Goal: Task Accomplishment & Management: Complete application form

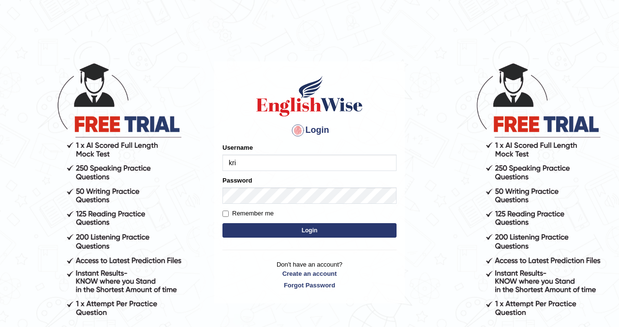
type input "kripasabu"
click at [371, 231] on button "Login" at bounding box center [309, 230] width 174 height 14
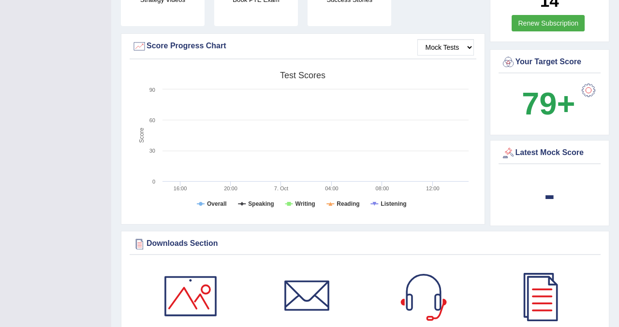
scroll to position [331, 0]
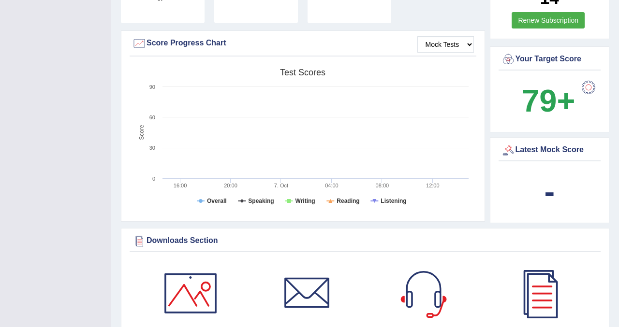
click at [584, 79] on div at bounding box center [588, 87] width 19 height 19
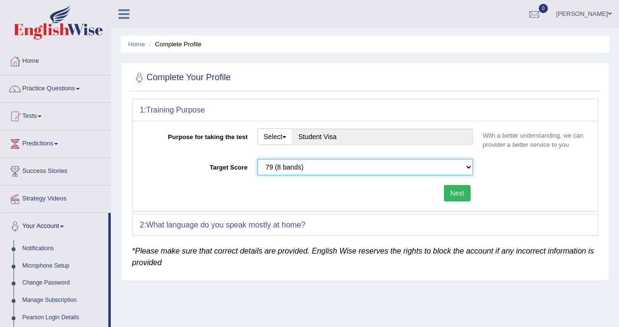
click at [455, 162] on select "Please select the correct value 50 (6 bands) 58 (6.5 bands) 65 (7 bands) 79 (8 …" at bounding box center [365, 167] width 216 height 16
click at [257, 159] on select "Please select the correct value 50 (6 bands) 58 (6.5 bands) 65 (7 bands) 79 (8 …" at bounding box center [365, 167] width 216 height 16
click at [454, 197] on button "Next" at bounding box center [457, 193] width 27 height 16
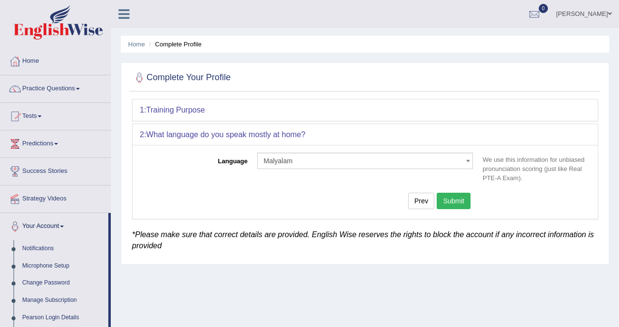
click at [453, 202] on button "Submit" at bounding box center [453, 201] width 34 height 16
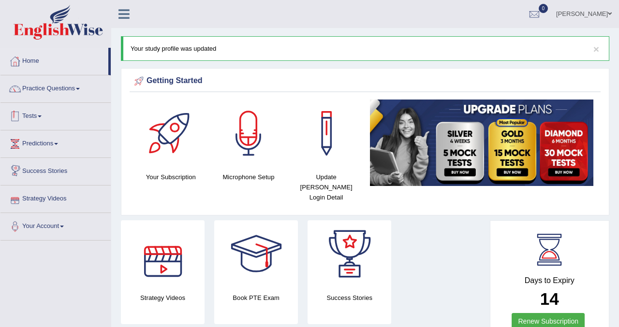
click at [47, 118] on link "Tests" at bounding box center [55, 115] width 110 height 24
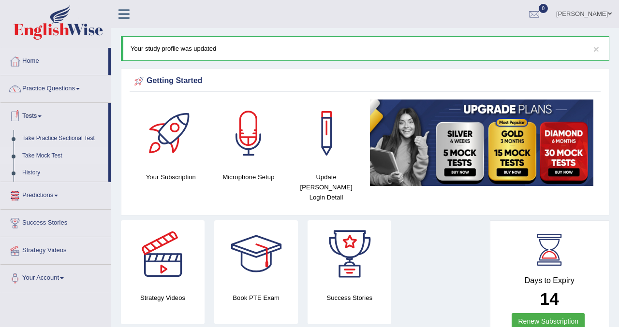
click at [41, 159] on link "Take Mock Test" at bounding box center [63, 155] width 90 height 17
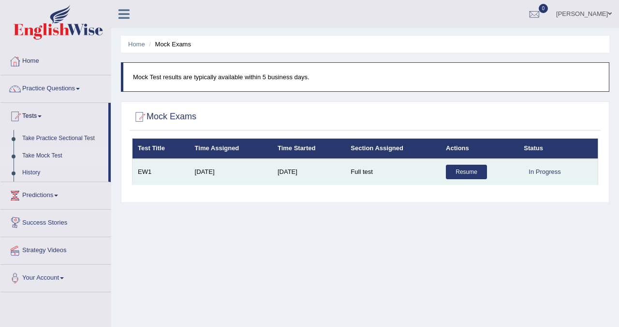
click at [466, 170] on link "Resume" at bounding box center [466, 172] width 41 height 14
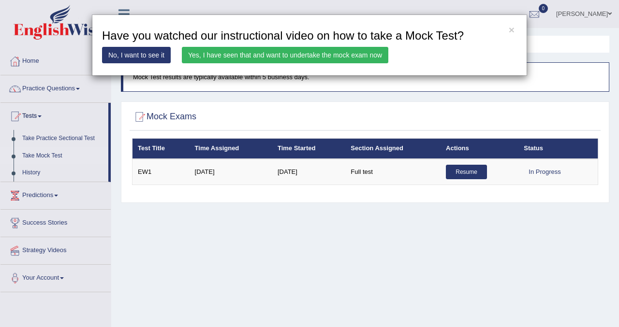
click at [218, 54] on link "Yes, I have seen that and want to undertake the mock exam now" at bounding box center [285, 55] width 206 height 16
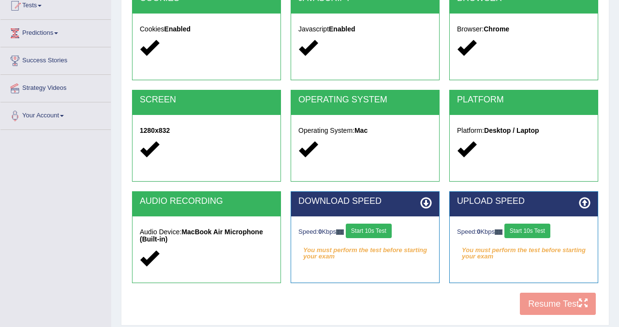
scroll to position [118, 0]
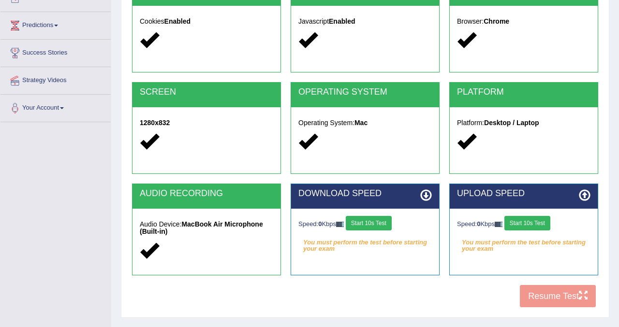
click at [391, 228] on button "Start 10s Test" at bounding box center [369, 223] width 46 height 14
click at [543, 226] on button "Start 10s Test" at bounding box center [527, 223] width 46 height 14
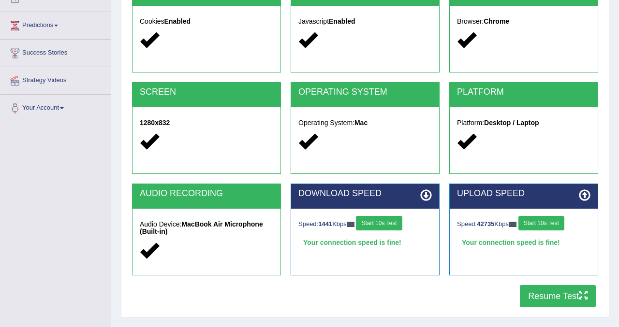
click at [531, 294] on button "Resume Test" at bounding box center [558, 296] width 76 height 22
